Goal: Information Seeking & Learning: Learn about a topic

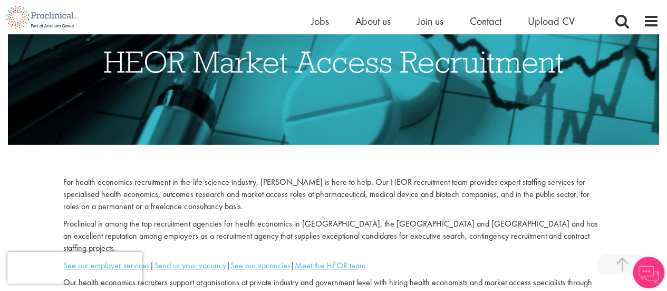
scroll to position [173, 0]
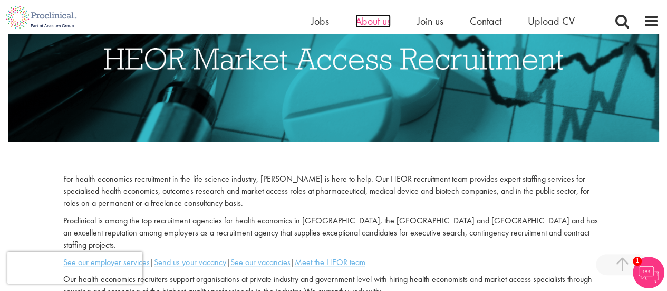
click at [372, 21] on span "About us" at bounding box center [372, 21] width 35 height 14
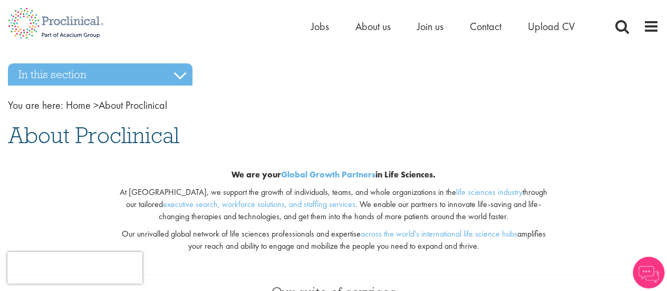
drag, startPoint x: 442, startPoint y: 172, endPoint x: 216, endPoint y: 165, distance: 225.8
click at [216, 165] on div "We are your Global Growth Partners in Life Sciences. At [GEOGRAPHIC_DATA], we s…" at bounding box center [333, 213] width 445 height 123
